Goal: Information Seeking & Learning: Learn about a topic

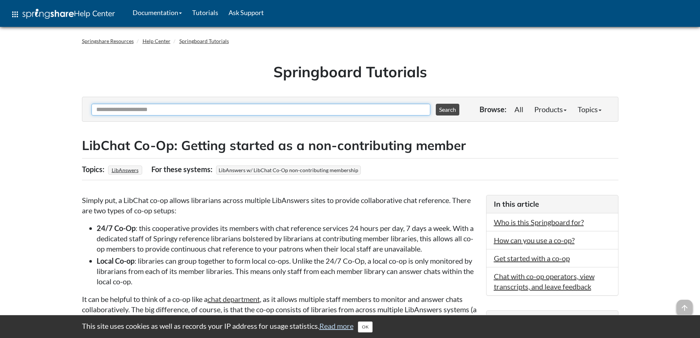
click at [323, 108] on input "Ask Another Question" at bounding box center [261, 110] width 339 height 12
type input "**********"
click at [436, 104] on button "Search" at bounding box center [448, 110] width 24 height 12
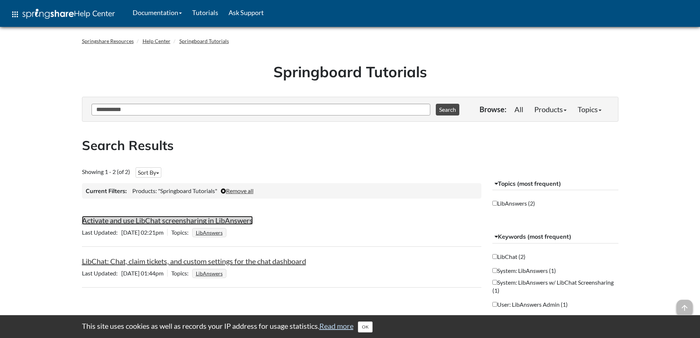
click at [219, 218] on link "Activate and use LibChat screensharing in LibAnswers" at bounding box center [167, 220] width 171 height 9
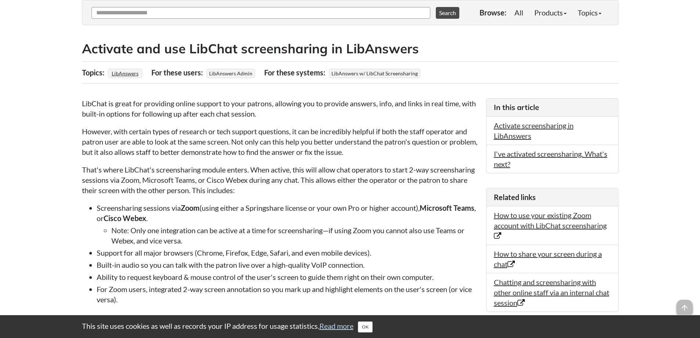
scroll to position [98, 0]
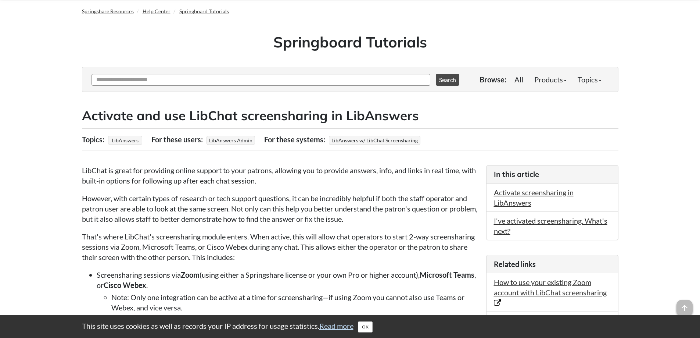
scroll to position [25, 0]
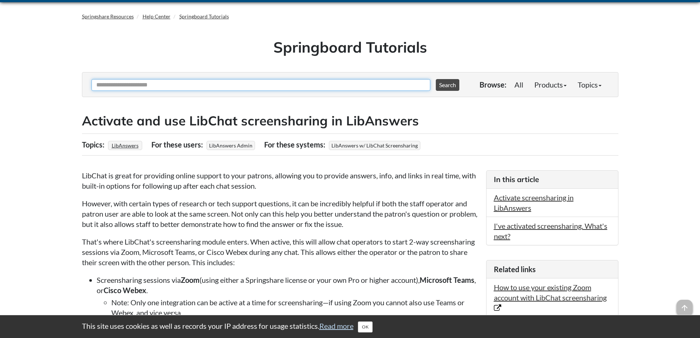
click at [164, 88] on input "Ask Another Question" at bounding box center [261, 85] width 339 height 12
click at [163, 84] on input "Ask Another Question" at bounding box center [261, 85] width 339 height 12
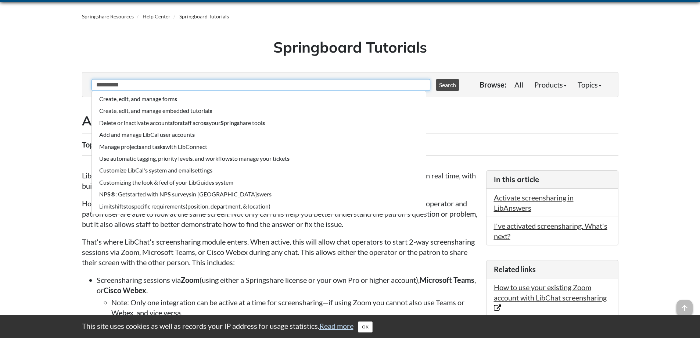
type input "**********"
click at [436, 79] on button "Search" at bounding box center [448, 85] width 24 height 12
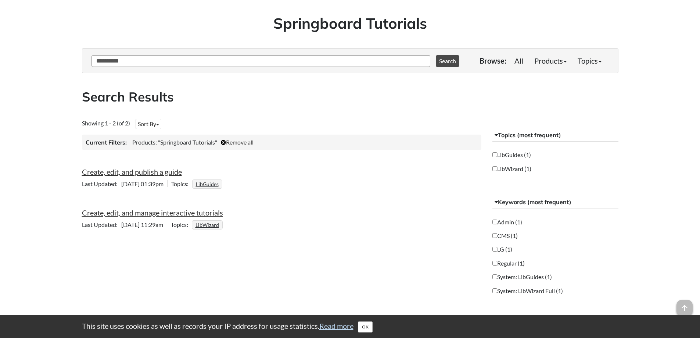
scroll to position [49, 0]
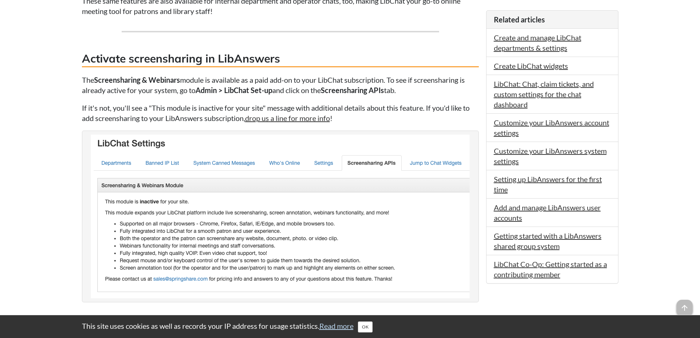
scroll to position [417, 0]
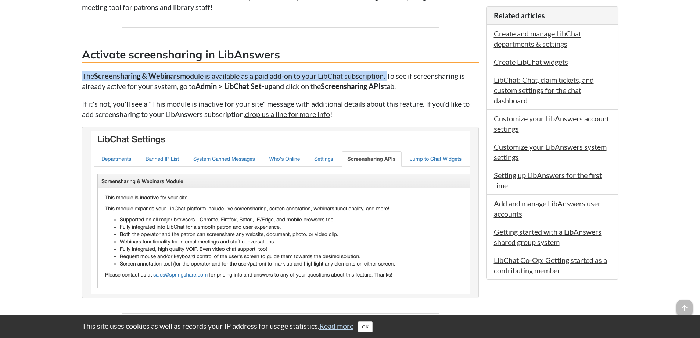
drag, startPoint x: 82, startPoint y: 74, endPoint x: 391, endPoint y: 75, distance: 309.5
click at [391, 75] on p "The Screensharing & Webinars module is available as a paid add-on to your LibCh…" at bounding box center [280, 81] width 397 height 21
copy p "The Screensharing & Webinars module is available as a paid add-on to your LibCh…"
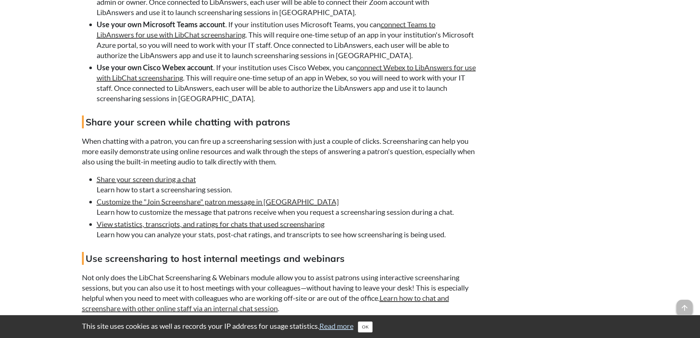
scroll to position [907, 0]
